Goal: Task Accomplishment & Management: Use online tool/utility

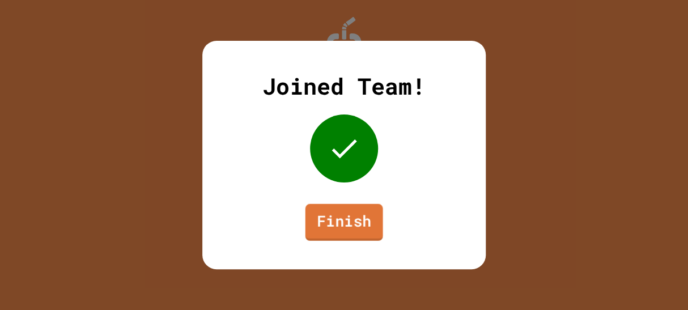
click at [380, 221] on link "Finish" at bounding box center [345, 222] width 78 height 37
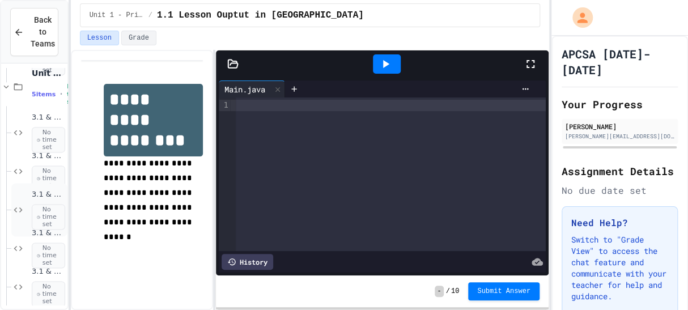
scroll to position [2290, 0]
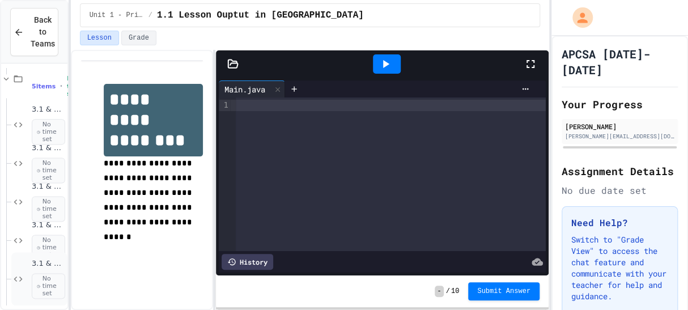
click at [44, 268] on div "3.1 & 3.2 Activity D No time set" at bounding box center [48, 279] width 33 height 40
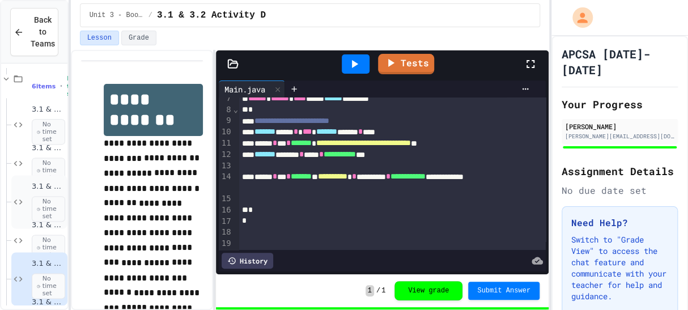
scroll to position [2329, 0]
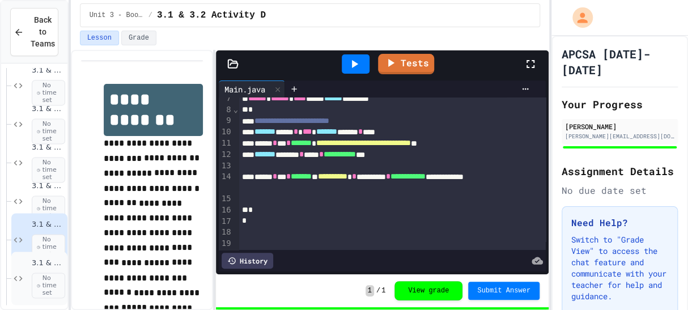
click at [45, 265] on span "3.1 & 3.2 Activity E" at bounding box center [48, 264] width 33 height 10
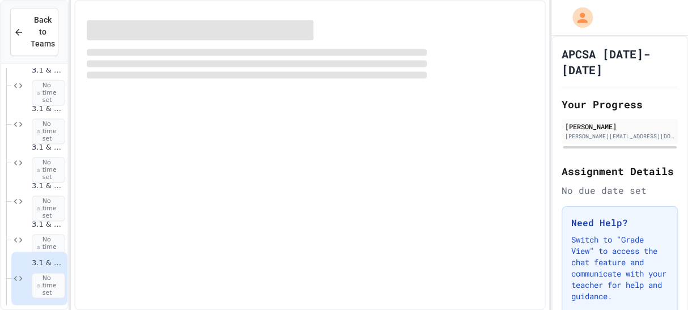
scroll to position [2307, 0]
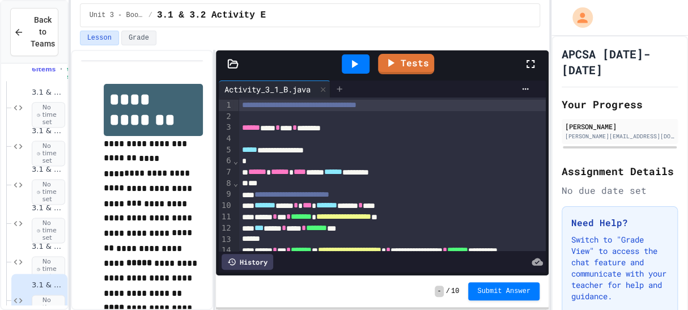
click at [344, 91] on icon at bounding box center [339, 88] width 9 height 9
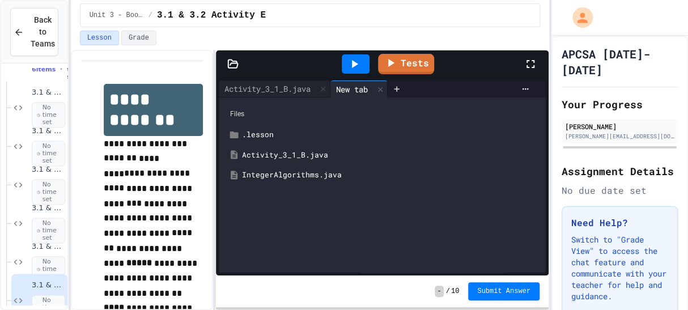
click at [311, 177] on div "IntegerAlgorithms.java" at bounding box center [390, 175] width 297 height 11
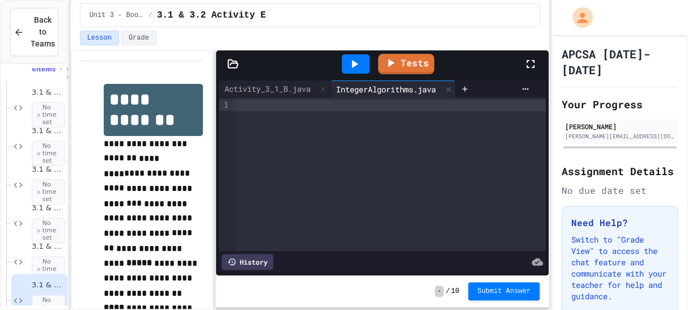
click at [308, 126] on div at bounding box center [391, 175] width 310 height 154
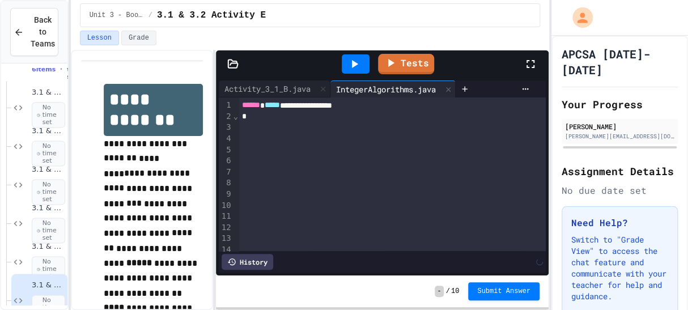
scroll to position [16, 0]
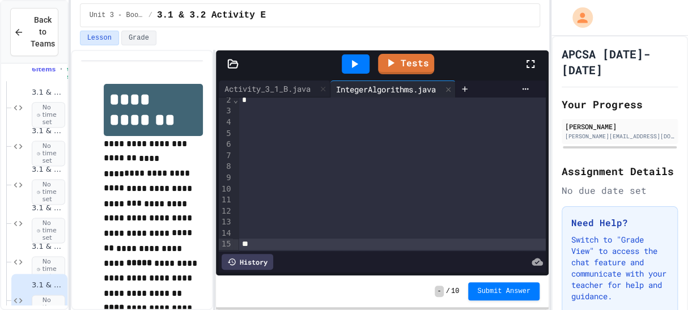
click at [250, 101] on div "*" at bounding box center [392, 100] width 307 height 11
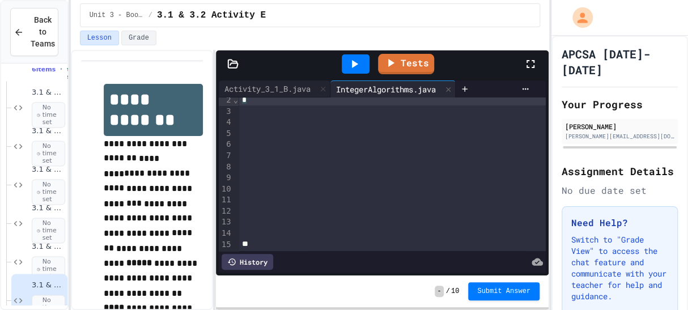
click at [254, 105] on div at bounding box center [392, 110] width 307 height 11
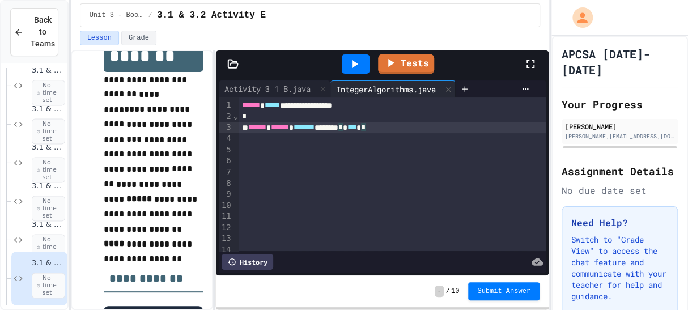
scroll to position [82, 0]
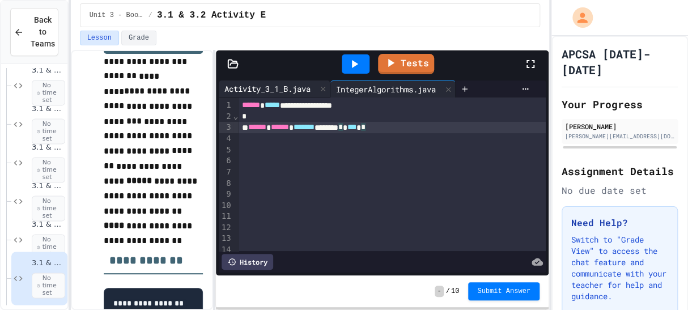
click at [290, 83] on div "Activity_3_1_B.java" at bounding box center [268, 89] width 98 height 12
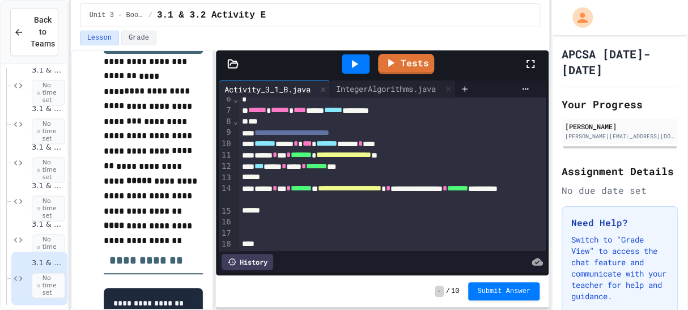
scroll to position [58, 0]
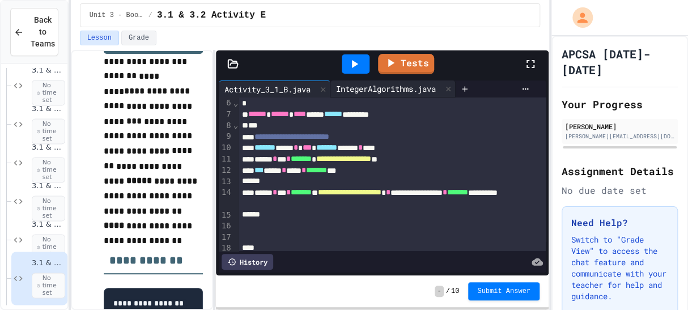
click at [355, 93] on div "IntegerAlgorithms.java" at bounding box center [386, 89] width 111 height 12
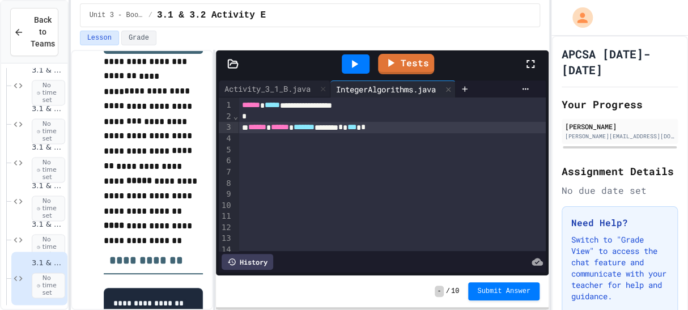
click at [417, 121] on div "*" at bounding box center [392, 116] width 307 height 11
click at [353, 127] on span "***" at bounding box center [348, 127] width 9 height 8
click at [479, 126] on div "****** ****** ******* ******** *** ******" at bounding box center [392, 127] width 307 height 11
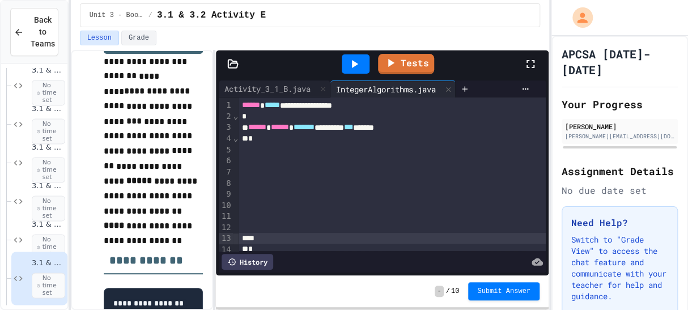
scroll to position [5, 0]
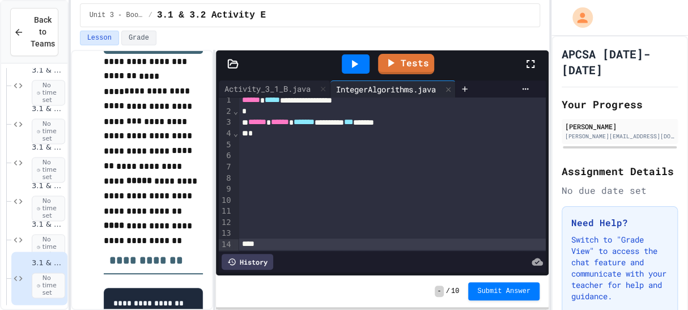
click at [356, 158] on div at bounding box center [392, 155] width 307 height 11
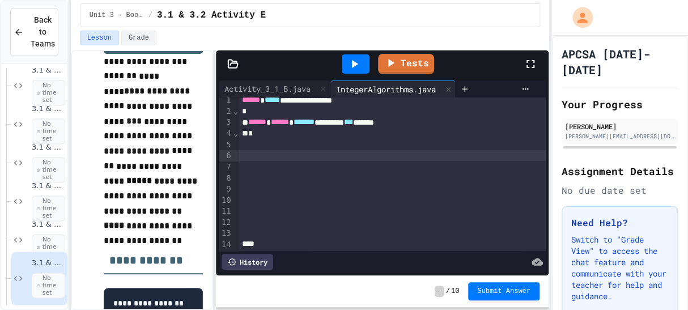
click at [327, 152] on div at bounding box center [392, 155] width 307 height 11
click at [309, 147] on div at bounding box center [392, 144] width 307 height 11
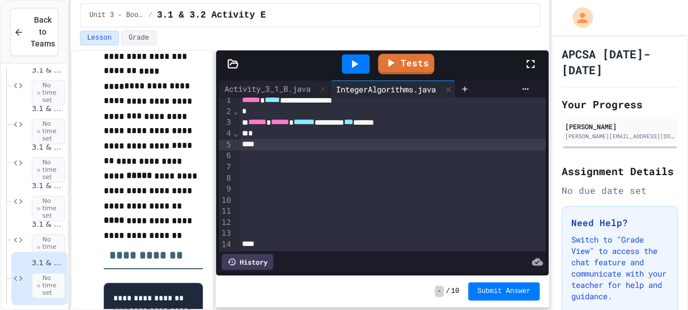
scroll to position [85, 0]
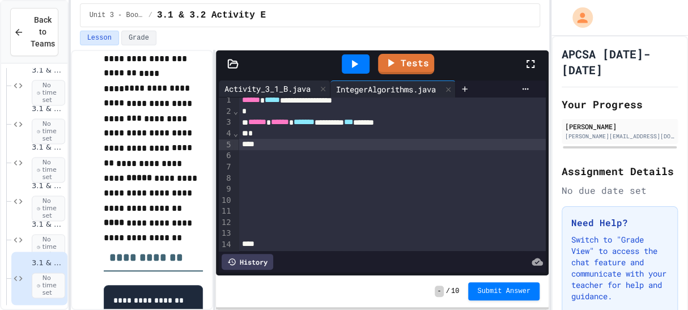
click at [290, 92] on div "Activity_3_1_B.java" at bounding box center [268, 89] width 98 height 12
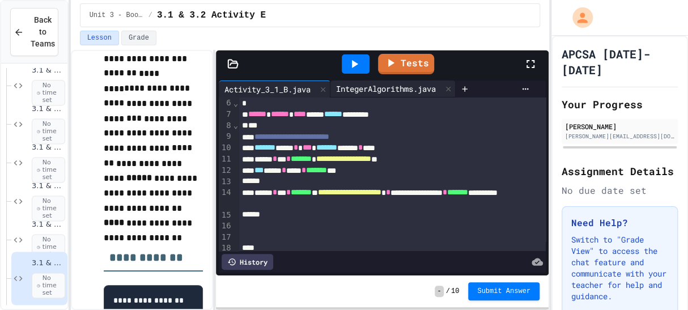
click at [380, 86] on div "IntegerAlgorithms.java" at bounding box center [386, 89] width 111 height 12
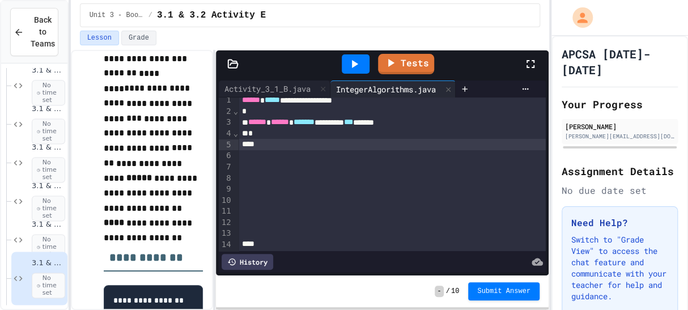
click at [366, 155] on div at bounding box center [392, 155] width 307 height 11
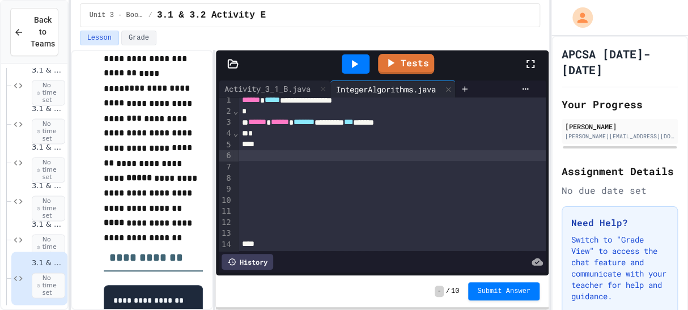
click at [367, 153] on div at bounding box center [392, 155] width 307 height 11
click at [378, 148] on div at bounding box center [392, 144] width 307 height 11
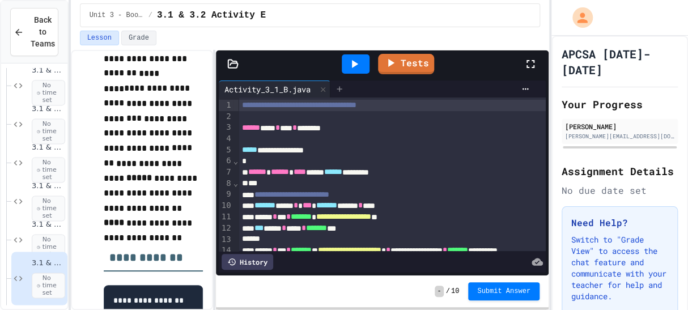
click at [349, 85] on div at bounding box center [340, 89] width 18 height 17
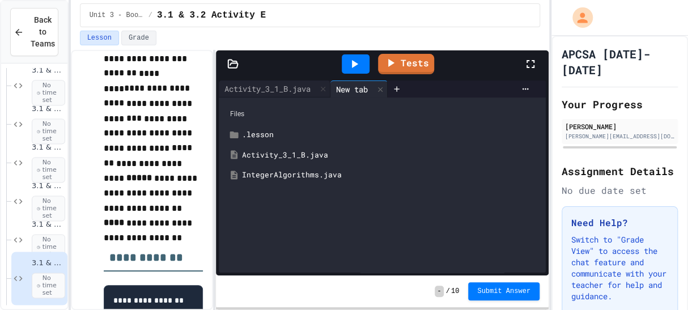
click at [306, 175] on div "IntegerAlgorithms.java" at bounding box center [390, 175] width 297 height 11
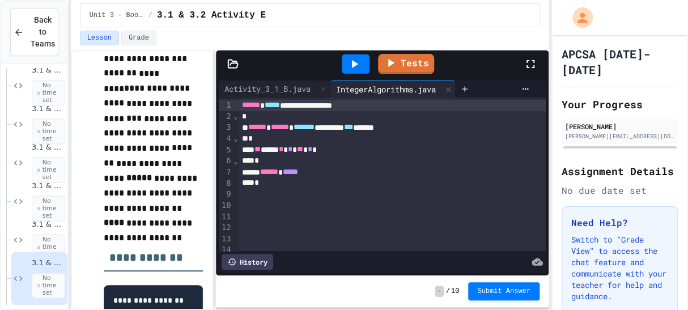
click at [361, 176] on div "****** *****" at bounding box center [392, 172] width 307 height 11
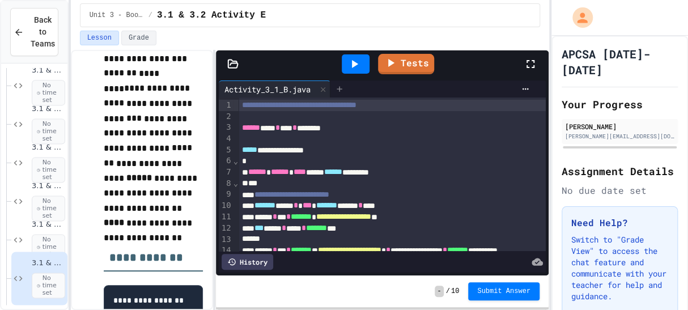
click at [339, 88] on icon at bounding box center [339, 88] width 9 height 9
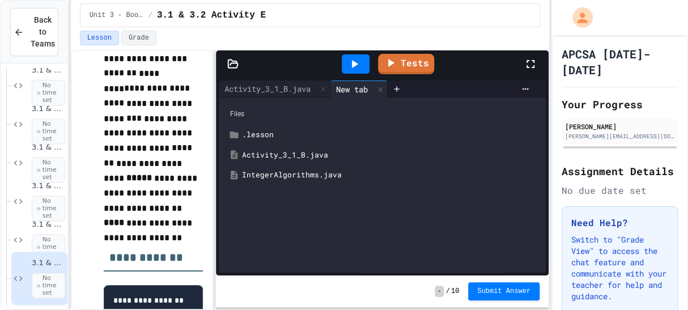
click at [344, 172] on div "IntegerAlgorithms.java" at bounding box center [390, 175] width 297 height 11
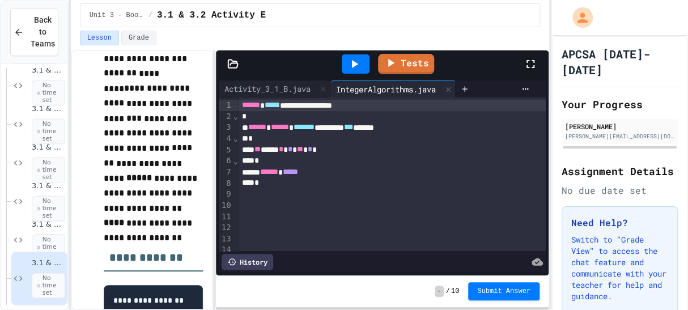
click at [375, 173] on div "****** *****" at bounding box center [392, 172] width 307 height 11
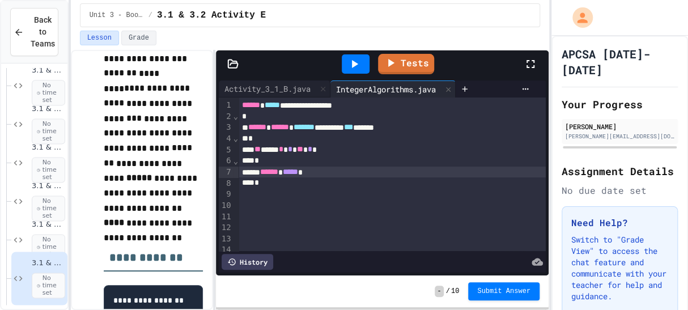
click at [271, 180] on div "*" at bounding box center [392, 182] width 307 height 11
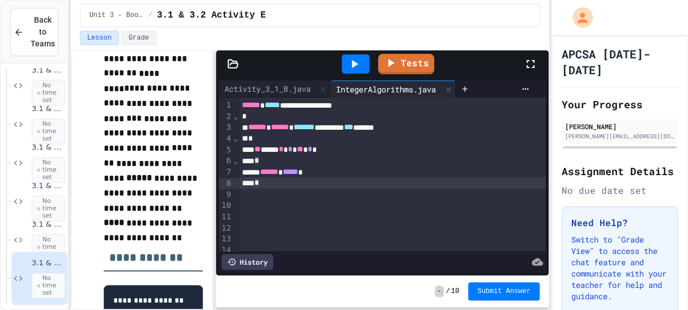
click at [280, 193] on div at bounding box center [392, 194] width 307 height 11
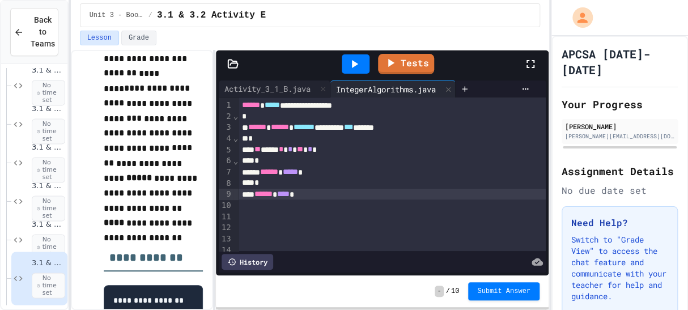
click at [355, 73] on div at bounding box center [355, 64] width 39 height 31
click at [355, 70] on icon at bounding box center [355, 64] width 14 height 14
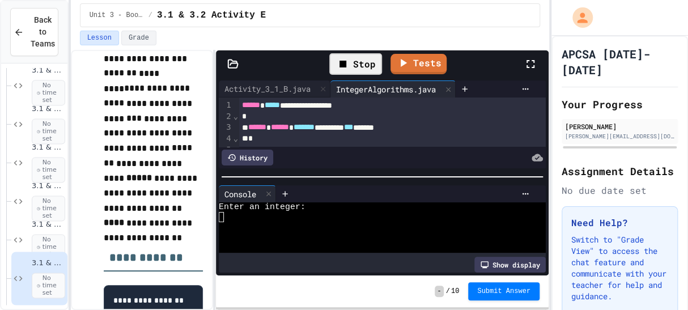
click at [295, 237] on div at bounding box center [377, 237] width 316 height 10
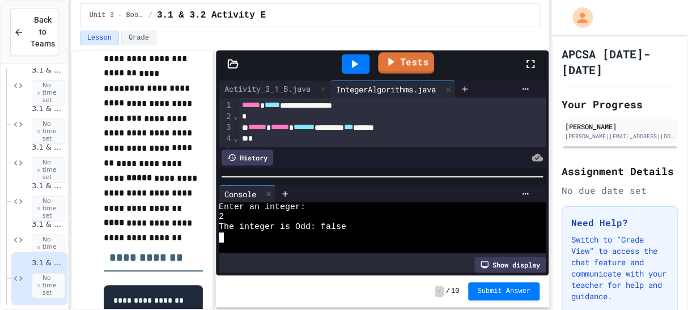
click at [393, 65] on icon at bounding box center [391, 61] width 14 height 14
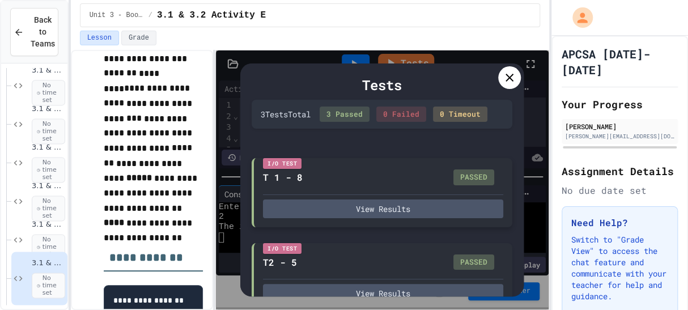
scroll to position [107, 0]
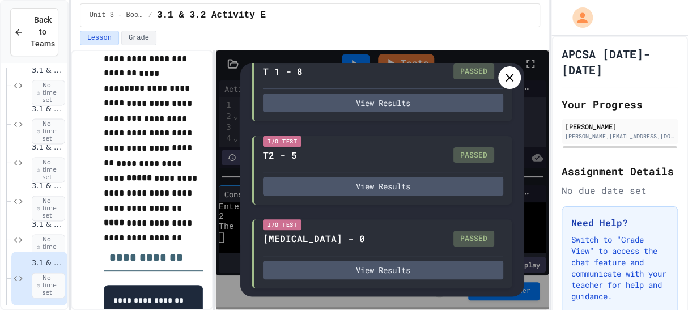
click at [502, 80] on div at bounding box center [509, 77] width 23 height 23
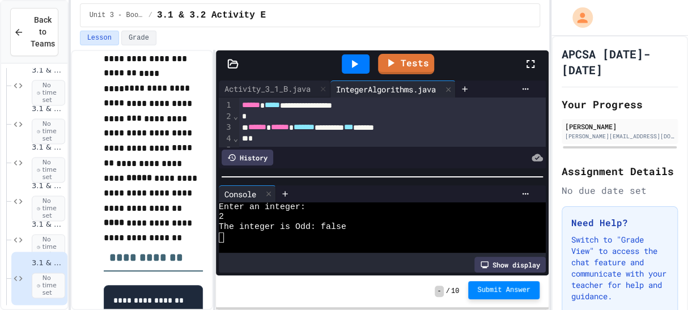
click at [511, 298] on button "Submit Answer" at bounding box center [503, 290] width 71 height 18
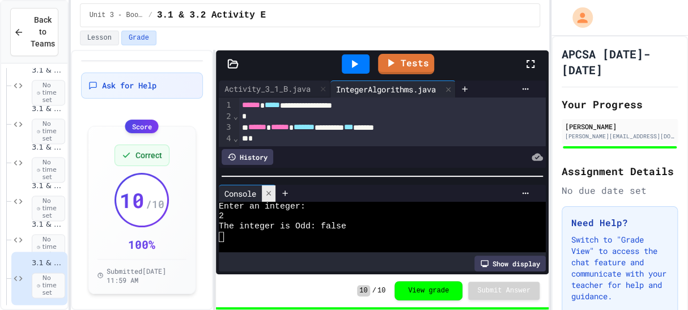
click at [269, 197] on icon at bounding box center [269, 193] width 8 height 8
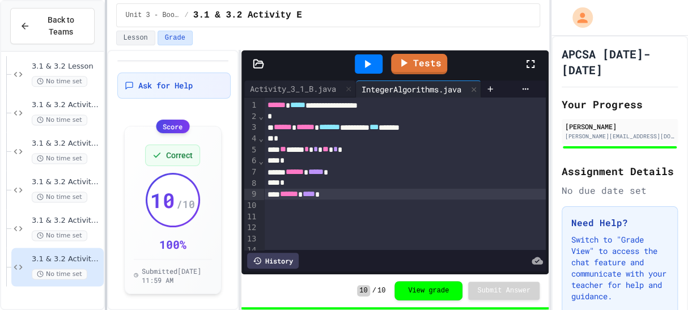
scroll to position [2321, 0]
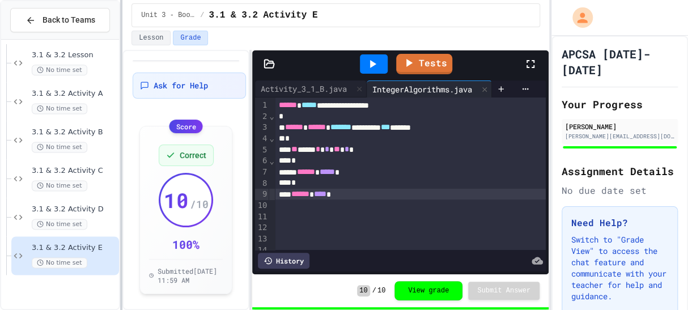
click at [121, 191] on div at bounding box center [121, 155] width 2 height 310
click at [62, 129] on span "3.1 & 3.2 Activity B" at bounding box center [74, 133] width 85 height 10
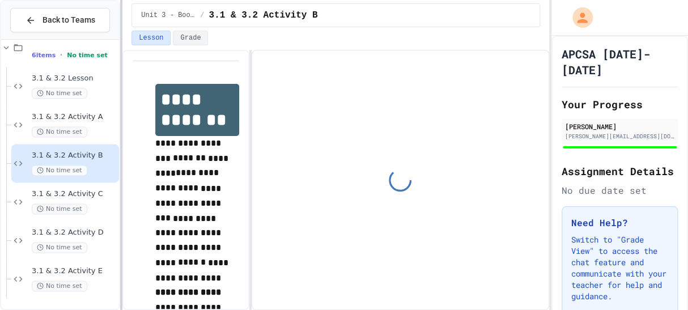
scroll to position [2298, 0]
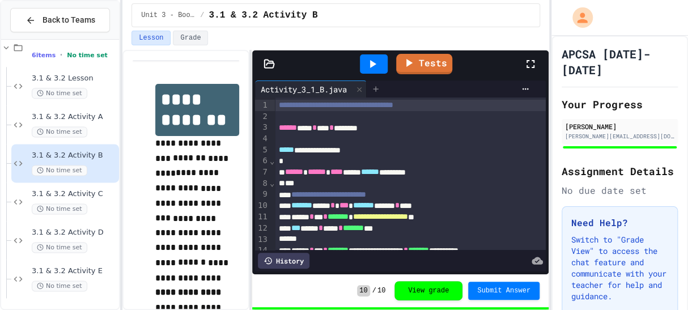
click at [378, 91] on icon at bounding box center [375, 88] width 9 height 9
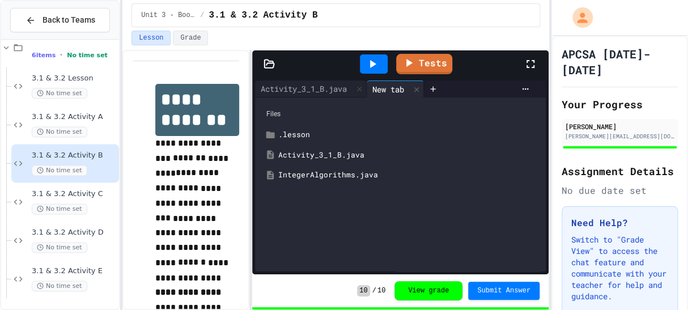
click at [348, 180] on div "IntegerAlgorithms.java" at bounding box center [408, 175] width 261 height 11
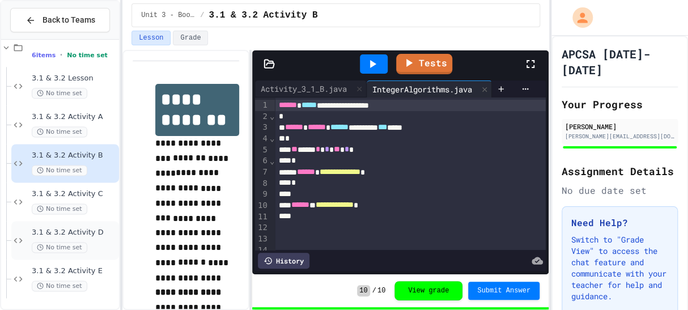
click at [99, 243] on div "No time set" at bounding box center [74, 247] width 85 height 11
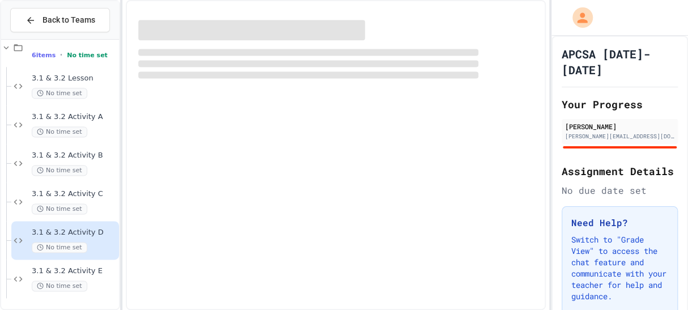
scroll to position [2284, 0]
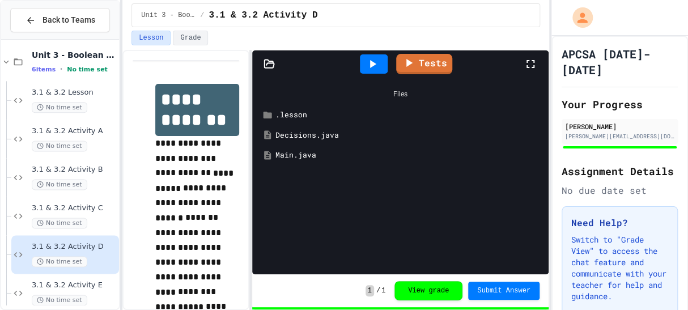
click at [366, 70] on icon at bounding box center [373, 64] width 14 height 14
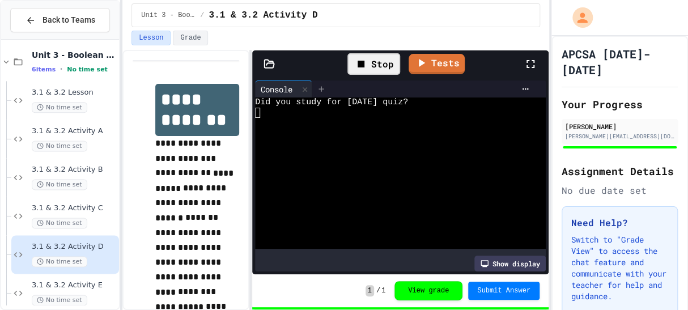
click at [316, 93] on div at bounding box center [321, 89] width 18 height 17
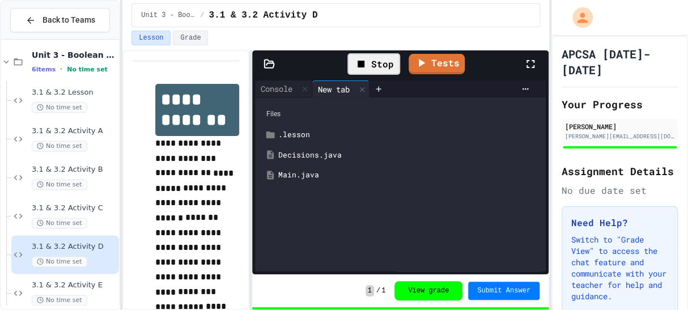
click at [315, 155] on div "Decisions.java" at bounding box center [408, 155] width 261 height 11
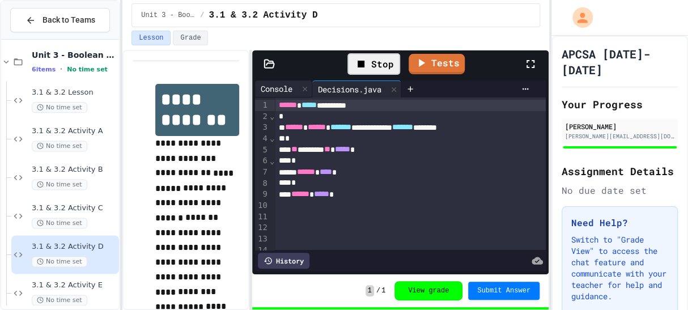
click at [284, 87] on div "Console" at bounding box center [276, 89] width 43 height 12
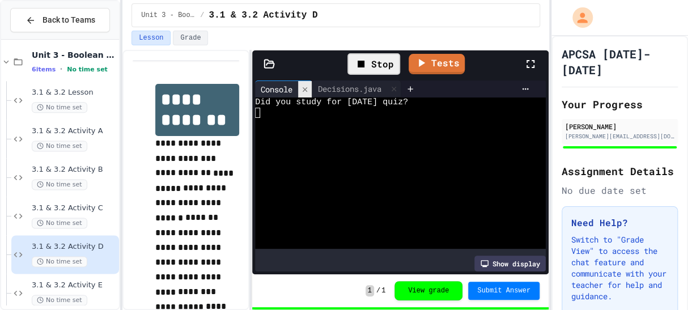
click at [301, 89] on div at bounding box center [305, 89] width 14 height 16
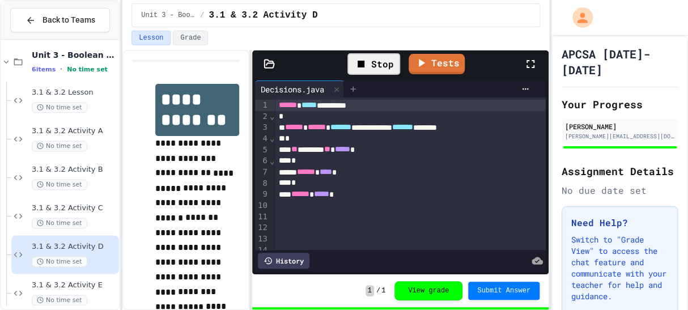
click at [357, 88] on icon at bounding box center [353, 88] width 9 height 9
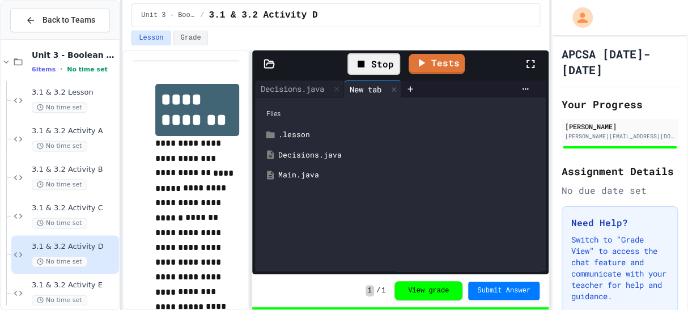
click at [340, 177] on div "Main.java" at bounding box center [408, 175] width 261 height 11
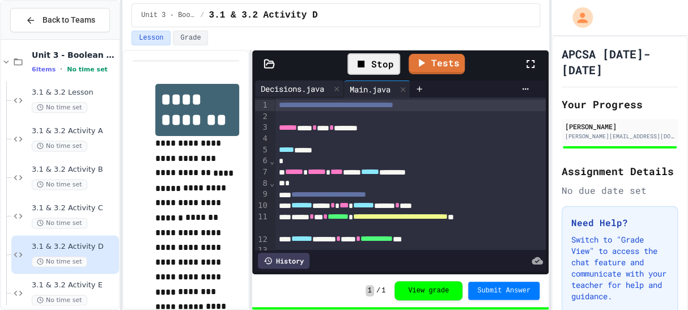
click at [291, 90] on div "Decisions.java" at bounding box center [292, 89] width 75 height 12
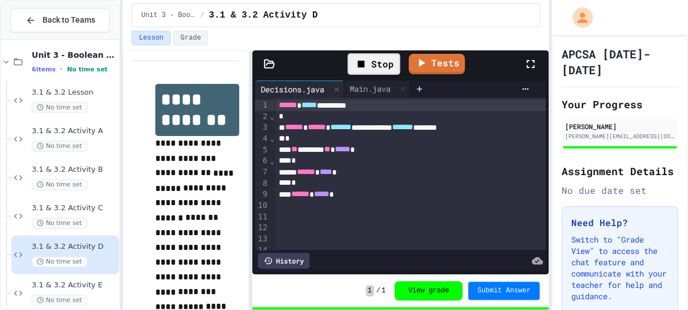
click at [360, 68] on icon at bounding box center [361, 64] width 14 height 14
